Goal: Find specific page/section: Find specific page/section

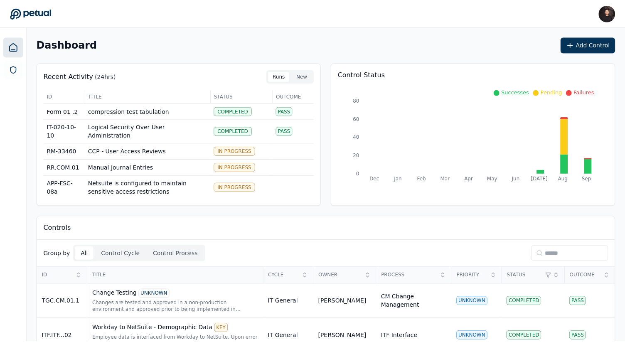
scroll to position [2, 0]
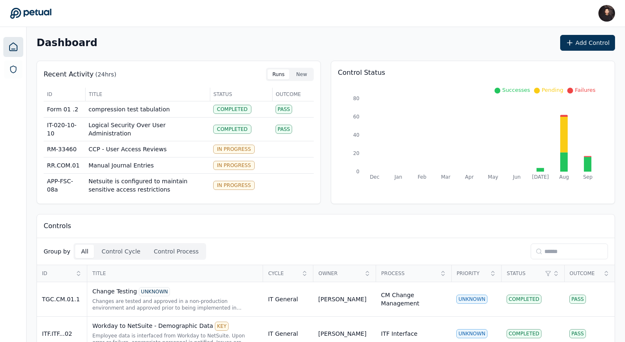
click at [542, 247] on input at bounding box center [568, 251] width 77 height 16
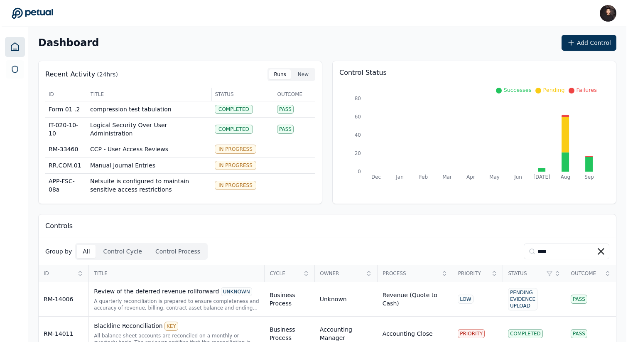
scroll to position [0, 0]
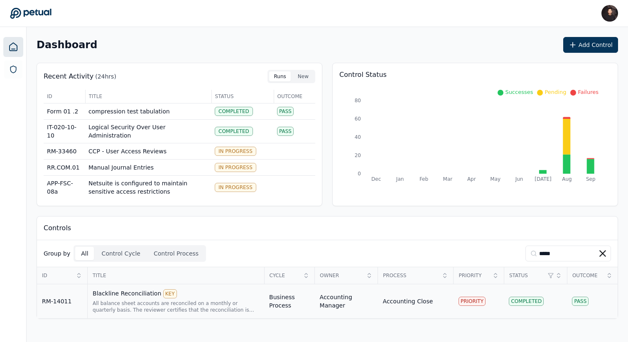
type input "*****"
click at [234, 297] on div "Blackline Reconciliation KEY" at bounding box center [176, 293] width 167 height 9
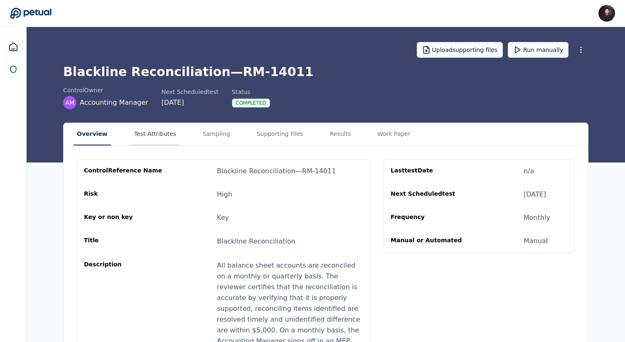
click at [162, 132] on button "Test Attributes" at bounding box center [155, 134] width 49 height 22
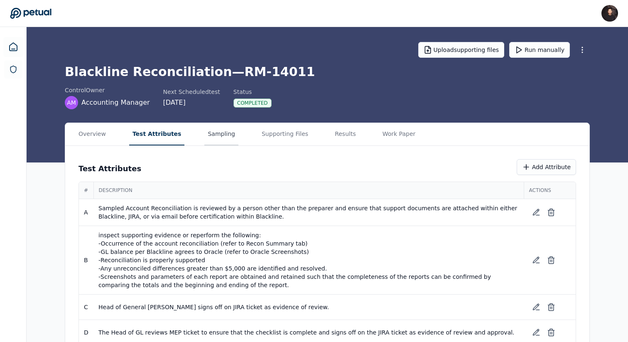
click at [210, 132] on button "Sampling" at bounding box center [221, 134] width 34 height 22
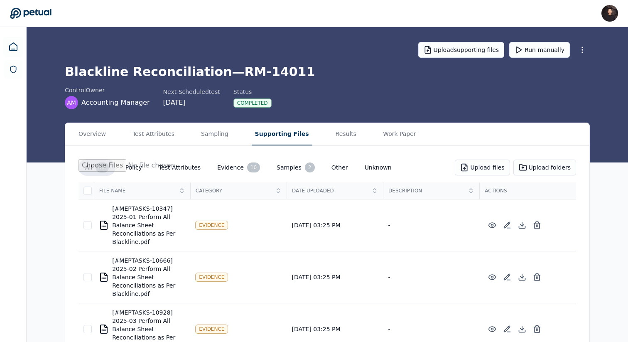
click at [262, 134] on button "Supporting Files" at bounding box center [282, 134] width 61 height 22
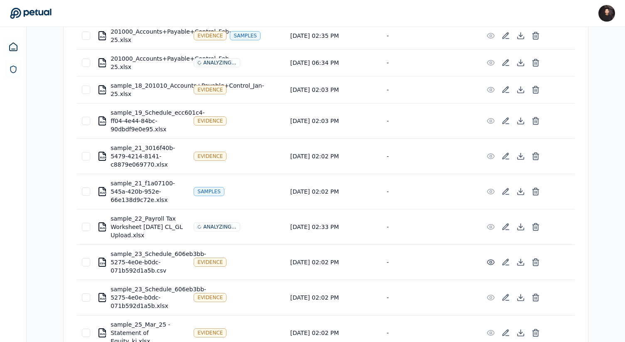
scroll to position [346, 0]
